Goal: Find specific page/section: Find specific page/section

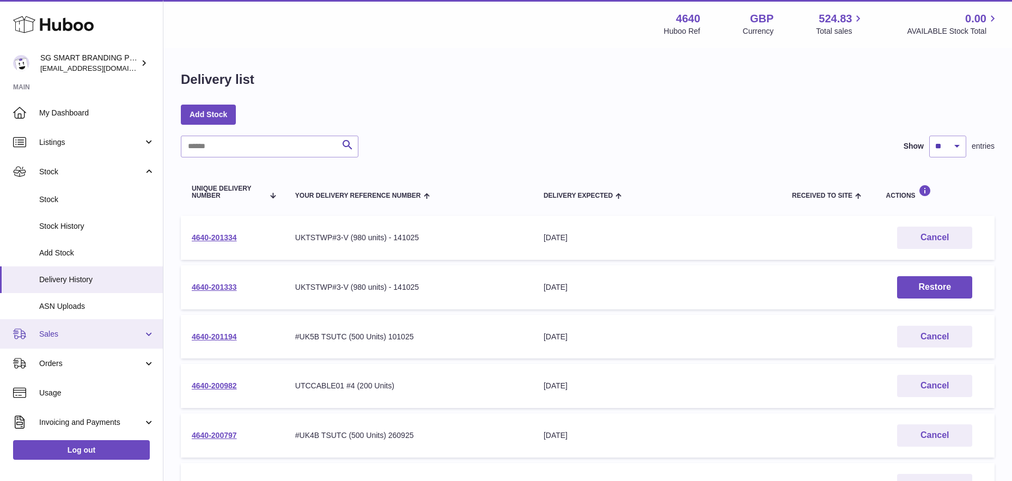
click at [58, 336] on span "Sales" at bounding box center [91, 334] width 104 height 10
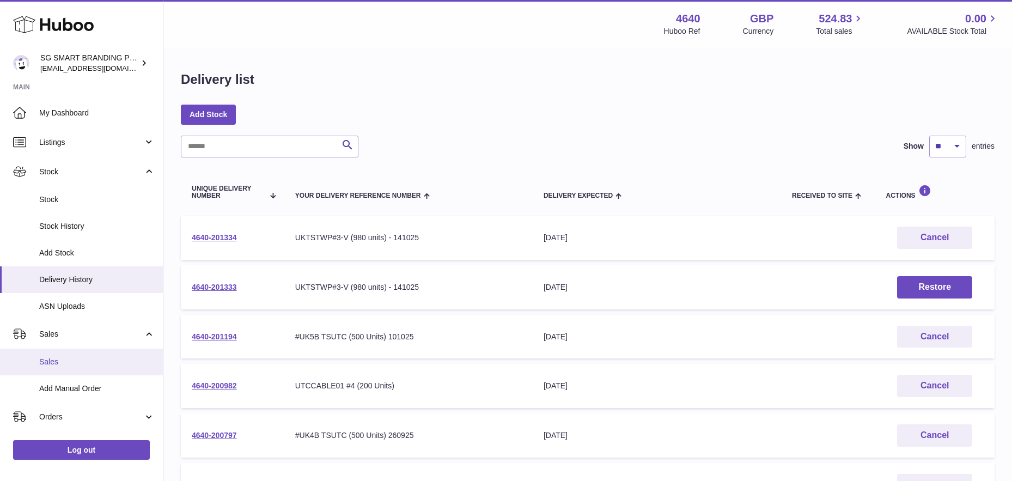
click at [52, 363] on span "Sales" at bounding box center [97, 362] width 116 height 10
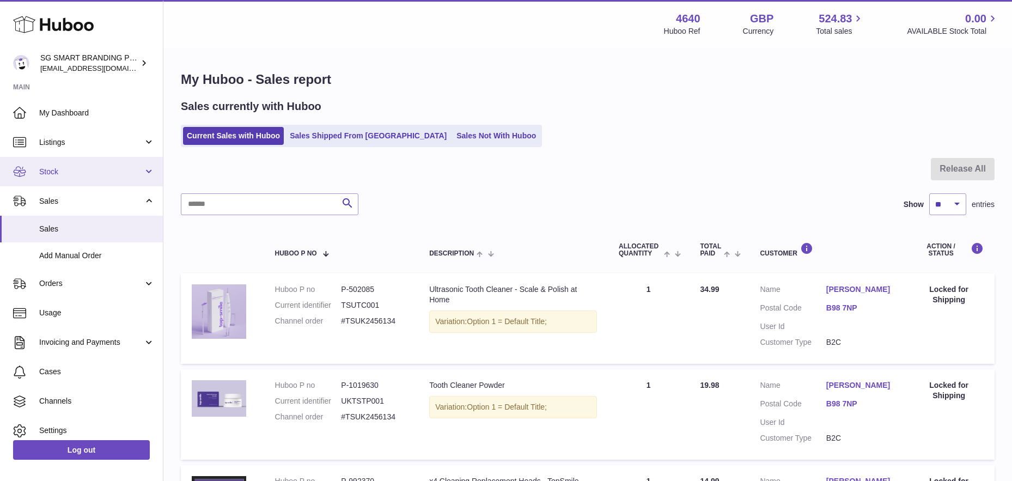
click at [78, 171] on span "Stock" at bounding box center [91, 172] width 104 height 10
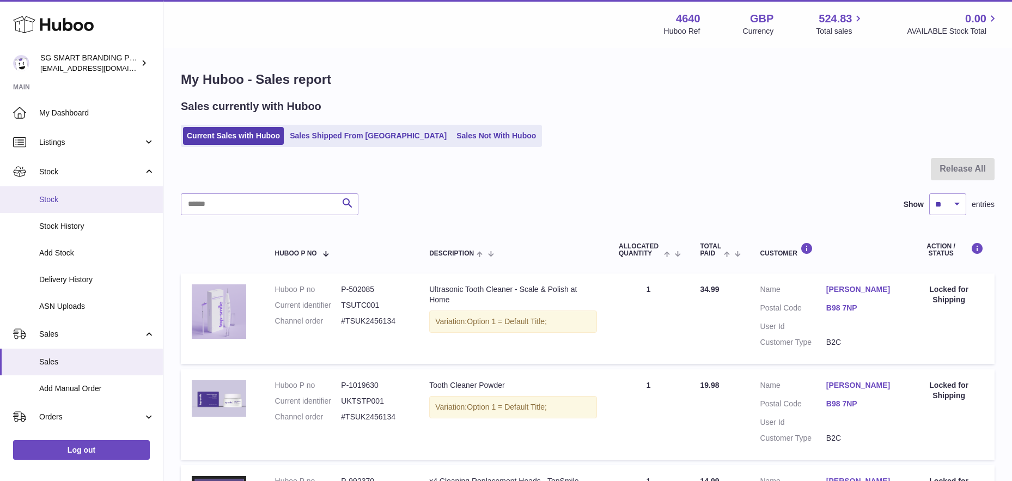
click at [69, 195] on span "Stock" at bounding box center [97, 200] width 116 height 10
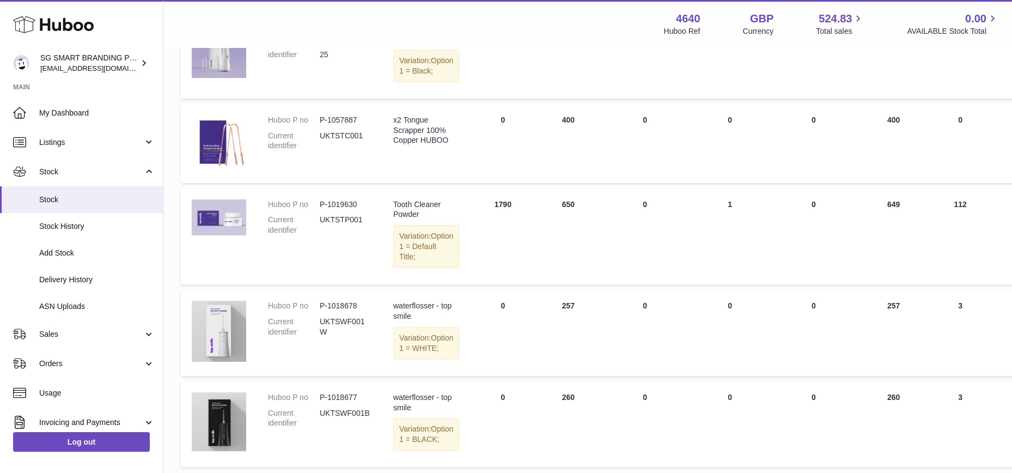
scroll to position [126, 0]
